Goal: Task Accomplishment & Management: Use online tool/utility

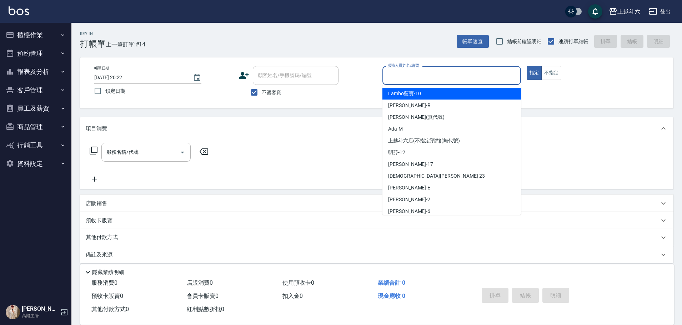
click at [439, 76] on input "服務人員姓名/編號" at bounding box center [452, 75] width 132 height 12
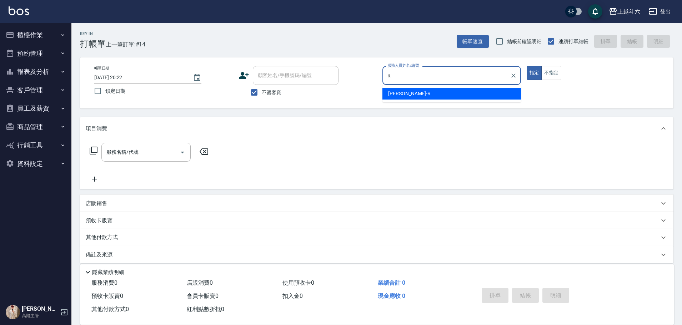
type input "[PERSON_NAME]"
type button "true"
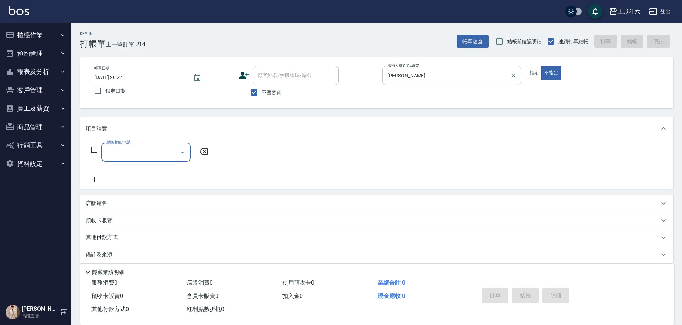
type input "r"
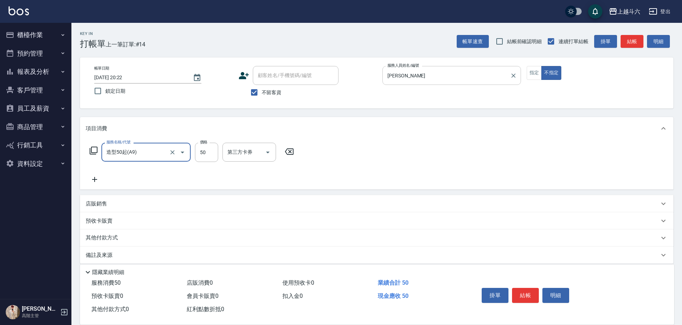
type input "造型50起(A9)"
click at [207, 156] on input "50" at bounding box center [206, 152] width 23 height 19
type input "250"
click at [522, 293] on button "結帳" at bounding box center [525, 295] width 27 height 15
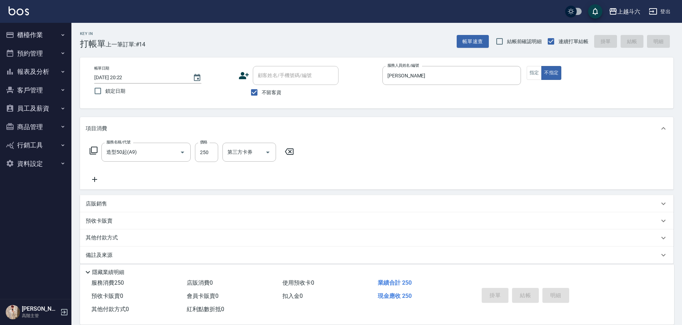
type input "[DATE] 21:15"
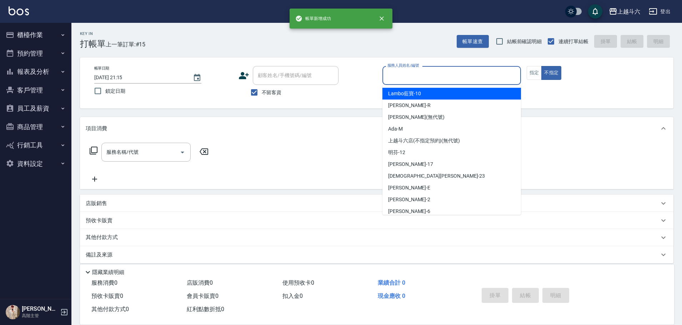
click at [400, 82] on input "服務人員姓名/編號" at bounding box center [452, 75] width 132 height 12
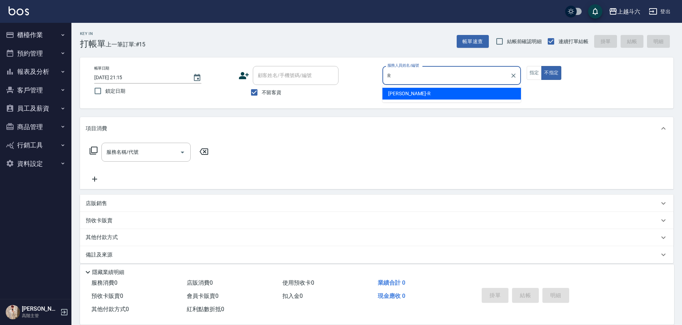
type input "R"
type button "false"
type input "[PERSON_NAME]"
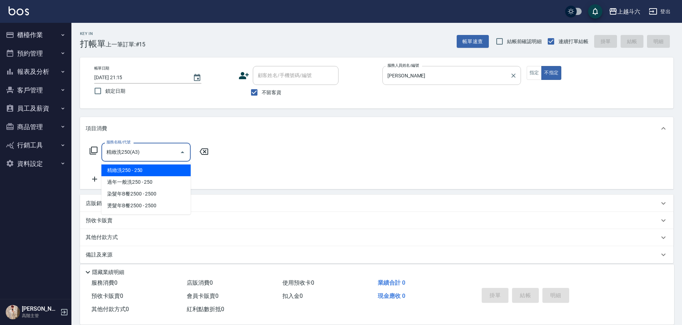
type input "精緻洗250(A3)"
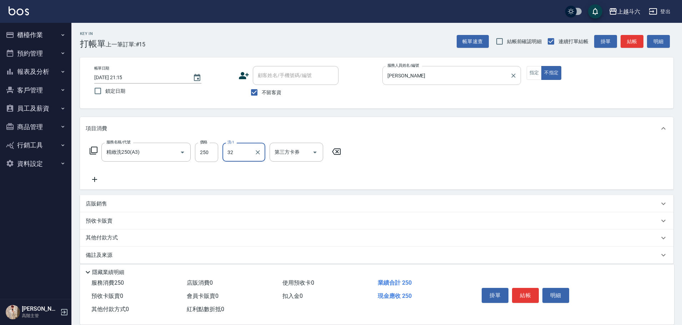
type input "萱芸-32"
click at [521, 291] on button "結帳" at bounding box center [525, 295] width 27 height 15
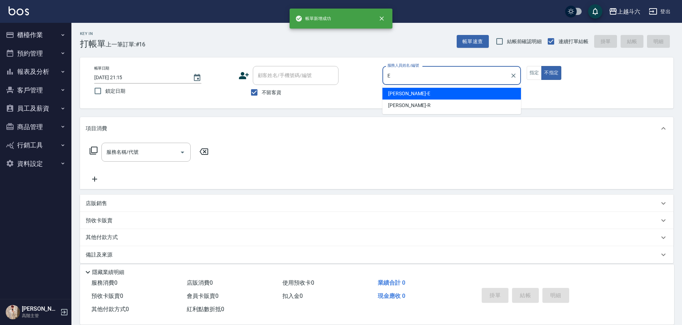
type input "[PERSON_NAME]"
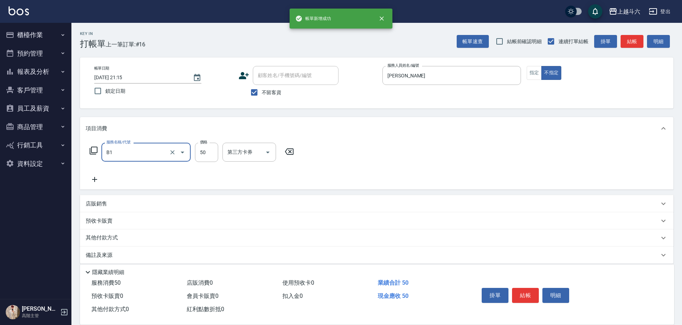
type input "剪髮(B1)"
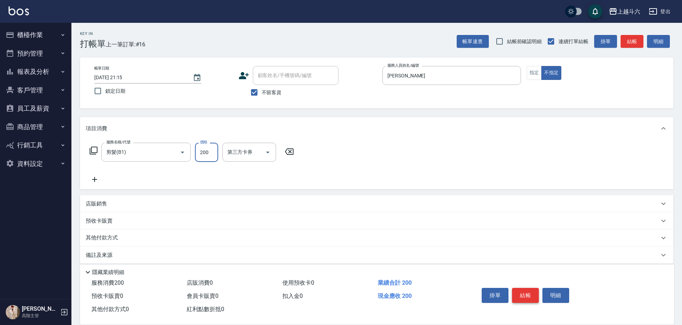
type input "200"
click at [527, 293] on button "結帳" at bounding box center [525, 295] width 27 height 15
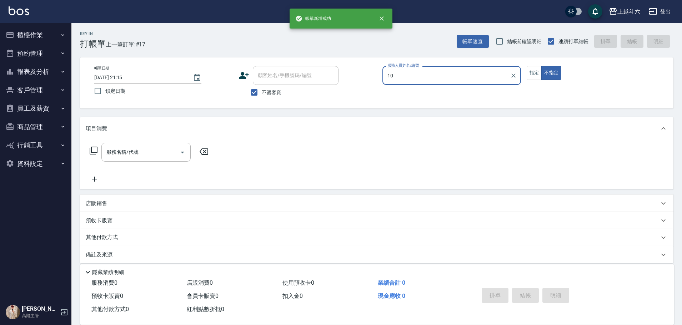
type input "Lambo藍寶-10"
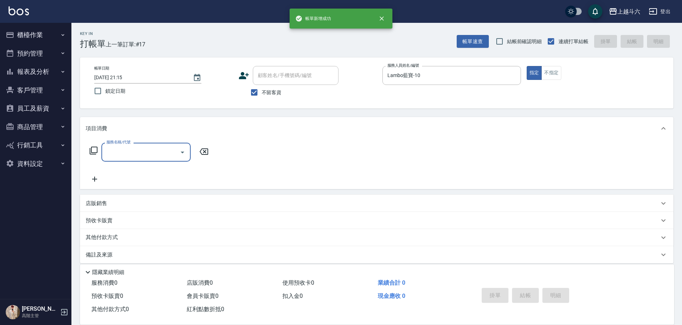
type input "ㄍ"
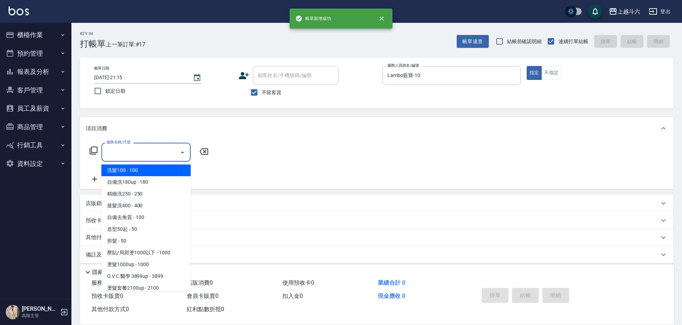
type input "ㄍ"
type input "c"
type input "ㄏ"
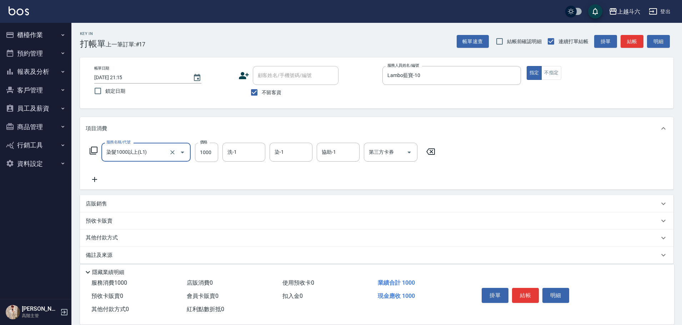
type input "染髮1000以上(L1)"
type input "1900"
type input "[PERSON_NAME]"
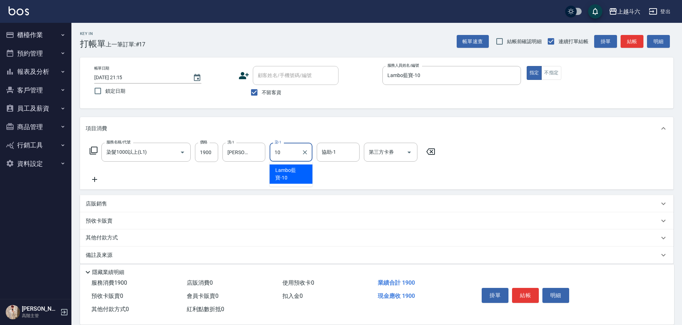
type input "Lambo藍寶-10"
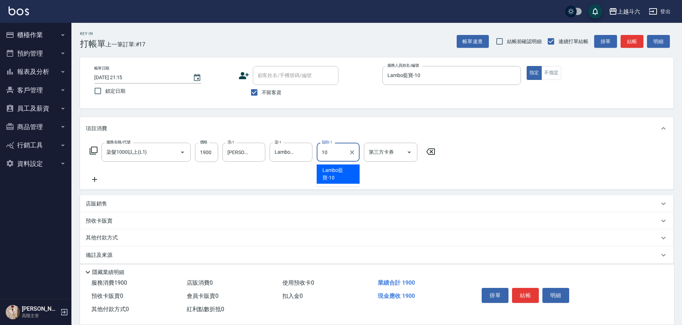
type input "Lambo藍寶-10"
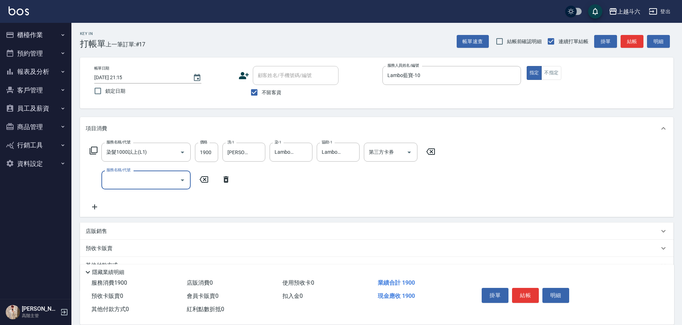
type input "ㄍ"
type input "染髮1000以上(L1)"
type input "2100"
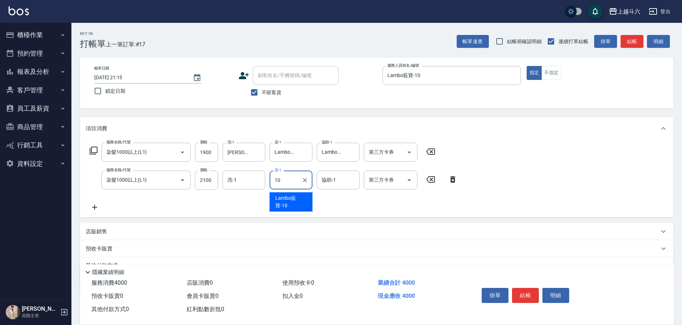
type input "Lambo藍寶-10"
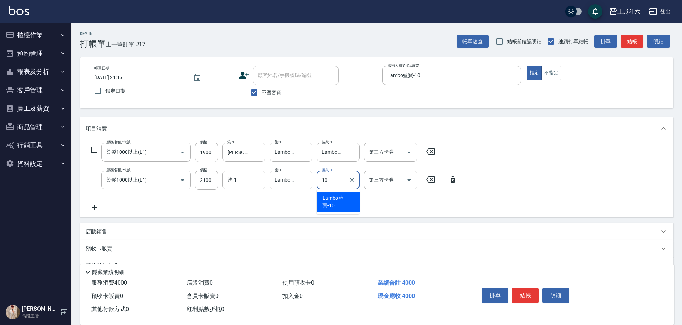
type input "Lambo藍寶-10"
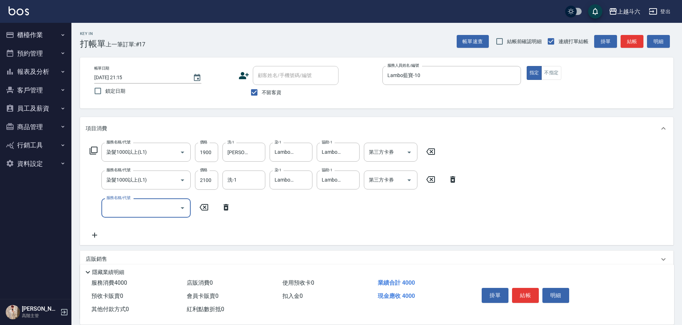
type input "ㄍ"
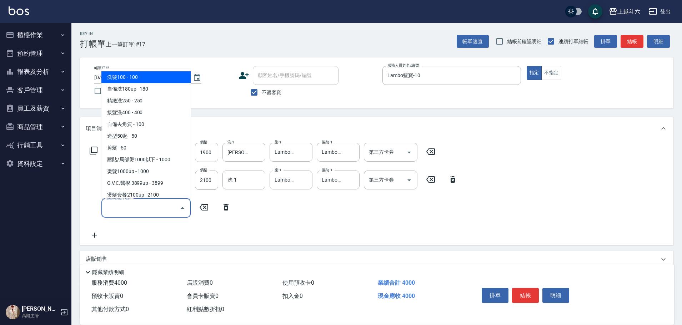
type input "ㄍ"
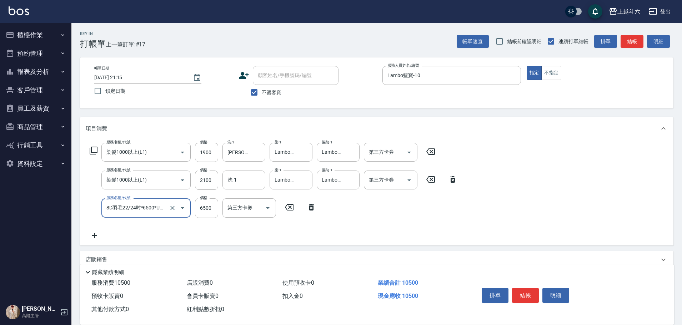
type input "8D羽毛22/24吋*6500*UP(E13)"
type input "15000"
click at [522, 291] on button "結帳" at bounding box center [525, 295] width 27 height 15
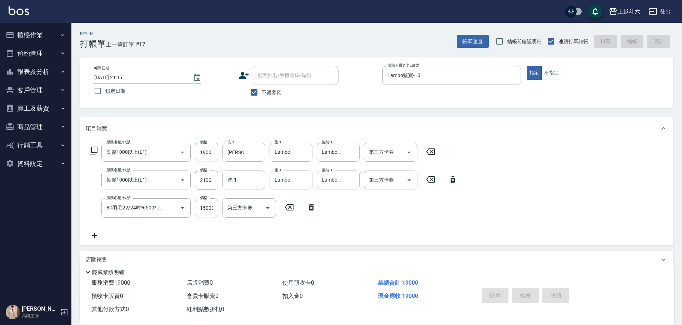
type input "[DATE] 21:16"
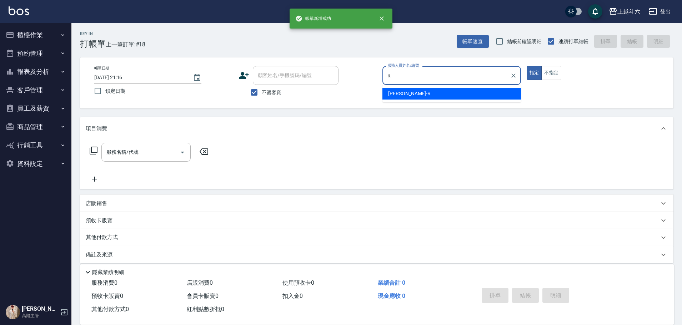
type input "[PERSON_NAME]"
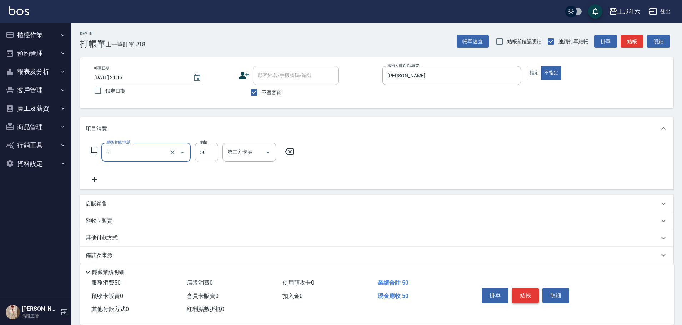
type input "剪髮(B1)"
type input "200"
click at [532, 296] on button "結帳" at bounding box center [525, 295] width 27 height 15
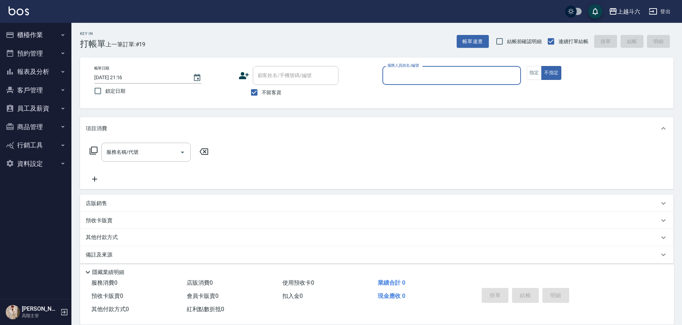
click at [43, 36] on button "櫃檯作業" at bounding box center [36, 35] width 66 height 19
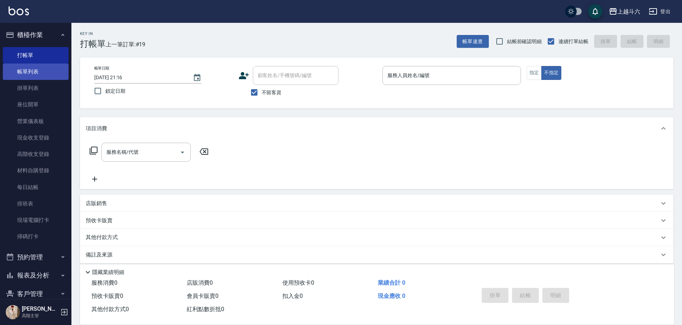
click at [41, 74] on link "帳單列表" at bounding box center [36, 72] width 66 height 16
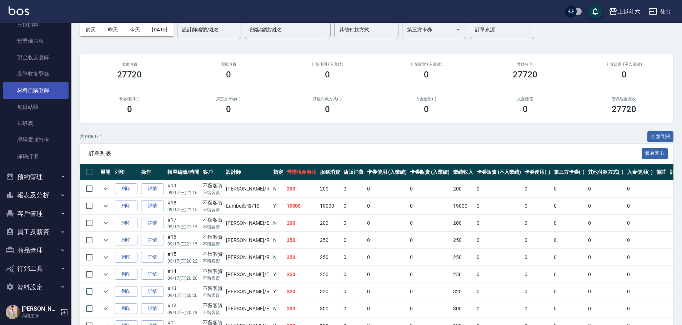
scroll to position [86, 0]
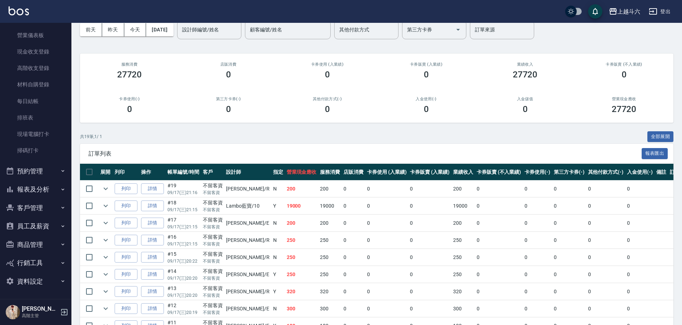
click at [52, 191] on button "報表及分析" at bounding box center [36, 189] width 66 height 19
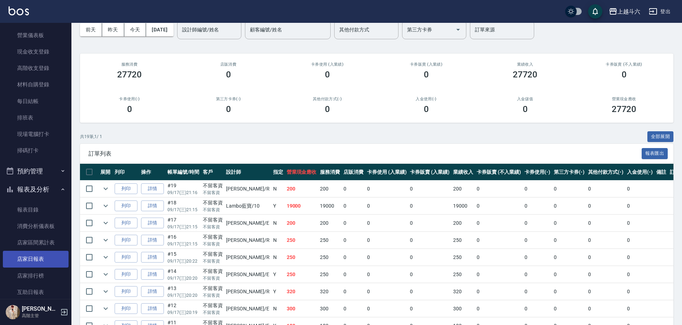
click at [55, 265] on link "店家日報表" at bounding box center [36, 259] width 66 height 16
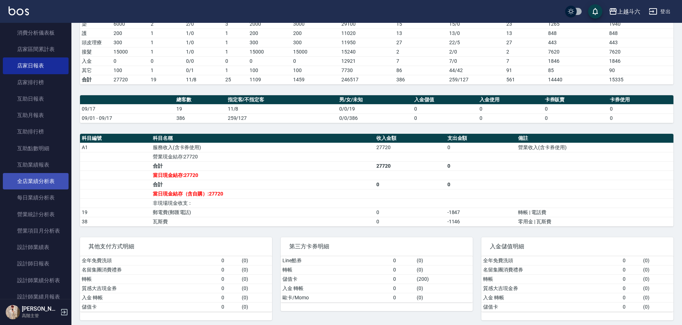
scroll to position [300, 0]
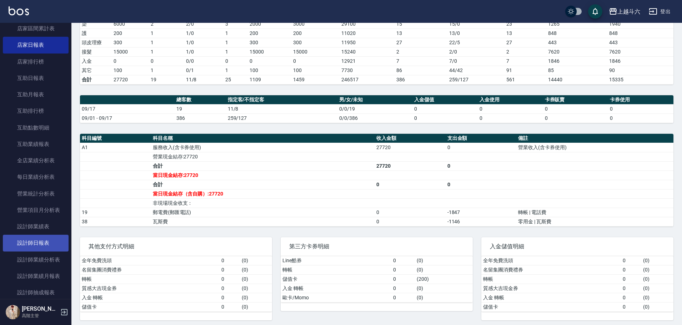
click at [51, 237] on link "設計師日報表" at bounding box center [36, 243] width 66 height 16
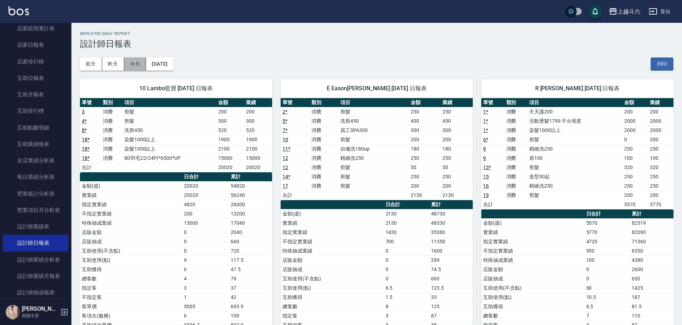
click at [137, 65] on button "今天" at bounding box center [135, 63] width 22 height 13
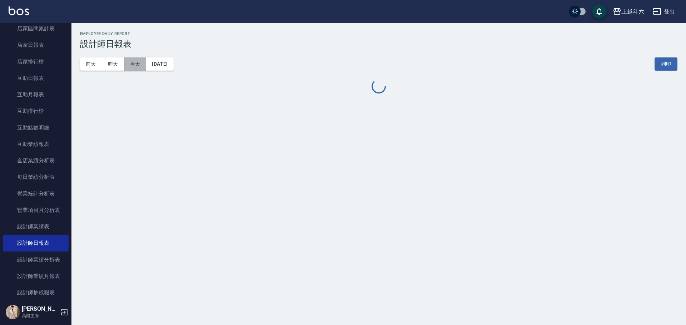
click at [137, 65] on button "今天" at bounding box center [135, 63] width 22 height 13
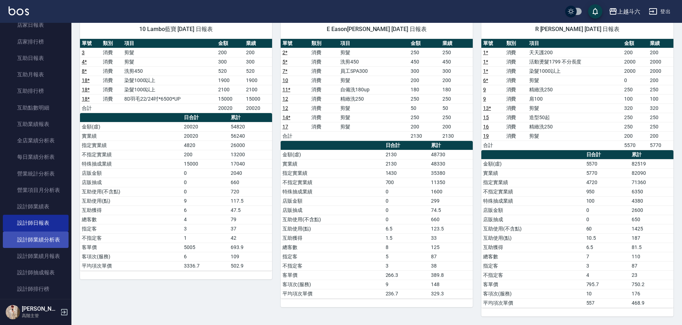
scroll to position [336, 0]
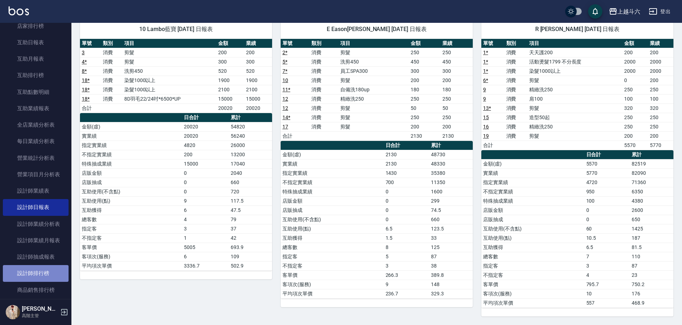
click at [50, 274] on link "設計師排行榜" at bounding box center [36, 273] width 66 height 16
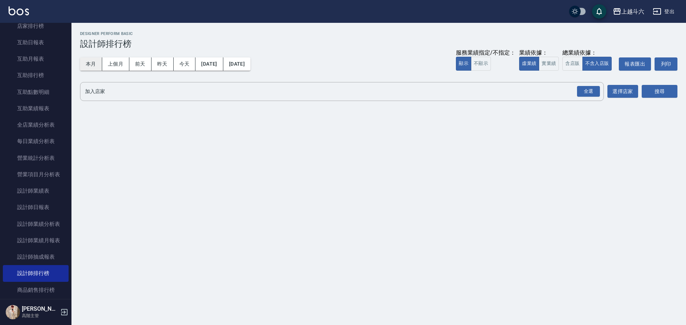
click at [95, 65] on button "本月" at bounding box center [91, 63] width 22 height 13
click at [554, 65] on button "實業績" at bounding box center [549, 64] width 20 height 14
click at [587, 88] on div "全選" at bounding box center [588, 91] width 23 height 11
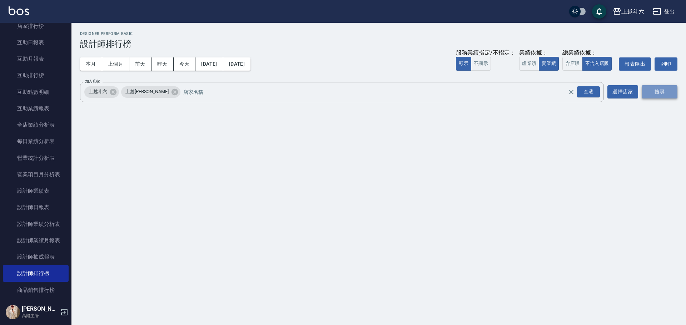
click at [661, 86] on button "搜尋" at bounding box center [659, 91] width 36 height 13
